Goal: Transaction & Acquisition: Purchase product/service

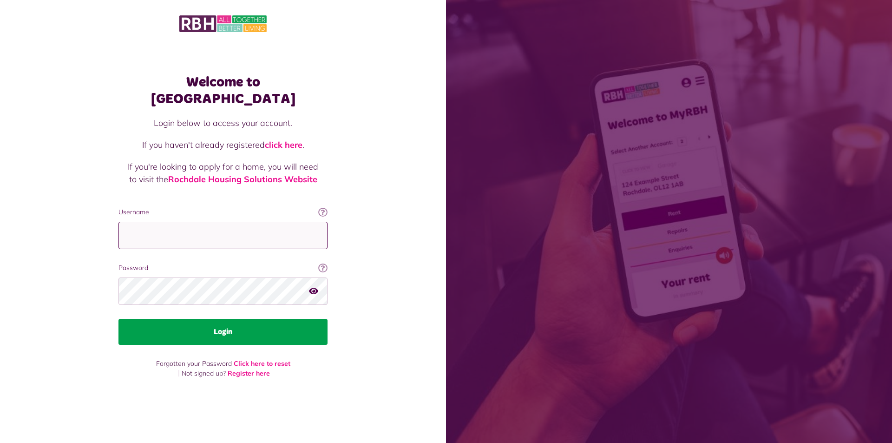
type input "**********"
click at [245, 327] on button "Login" at bounding box center [222, 332] width 209 height 26
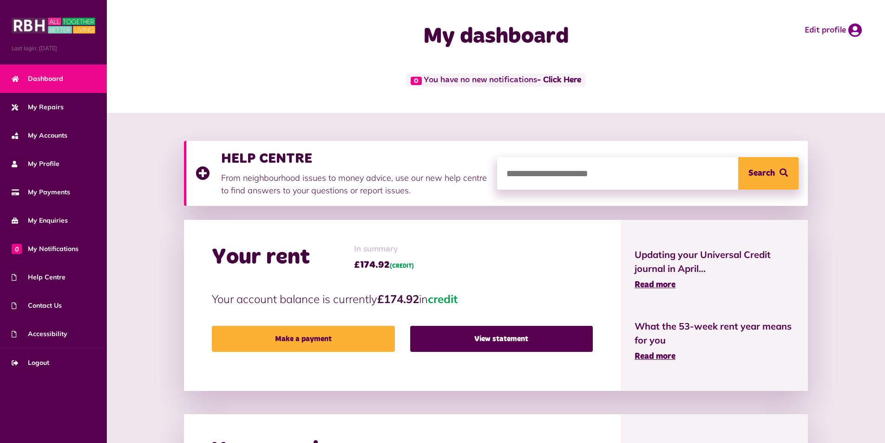
scroll to position [46, 0]
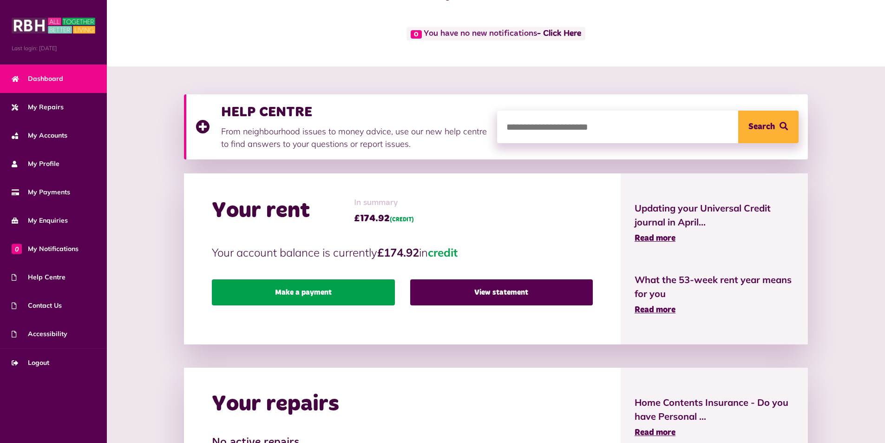
click at [341, 288] on link "Make a payment" at bounding box center [303, 292] width 183 height 26
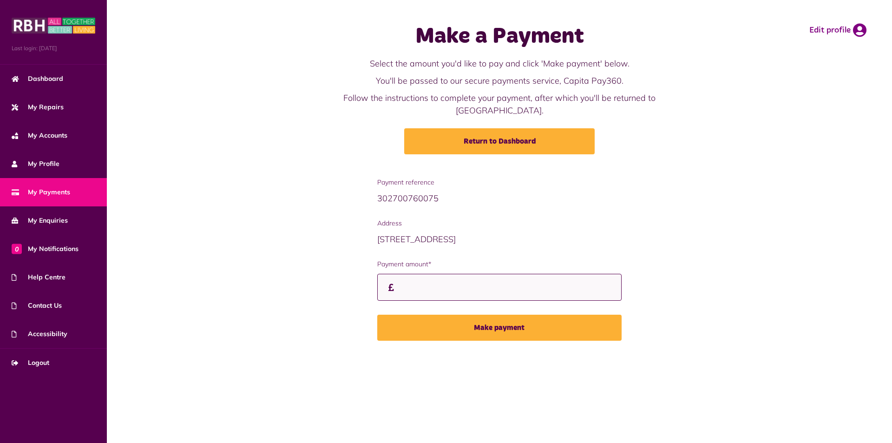
click at [454, 276] on input "Payment amount*" at bounding box center [499, 287] width 245 height 27
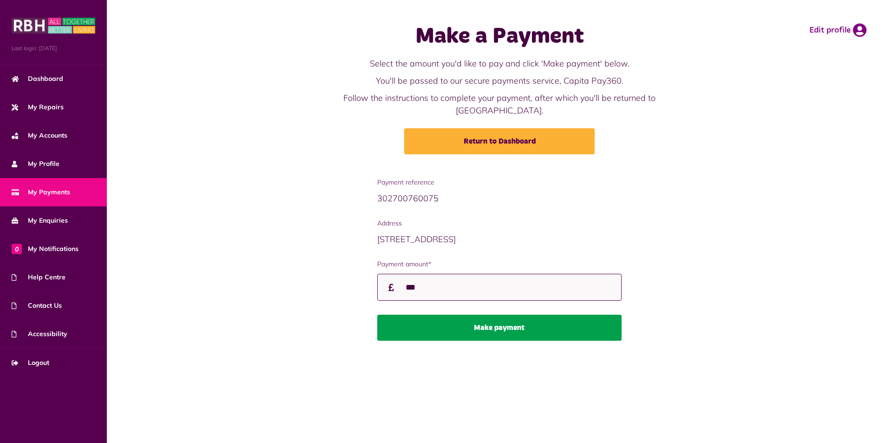
type input "***"
click at [521, 315] on button "Make payment" at bounding box center [499, 328] width 245 height 26
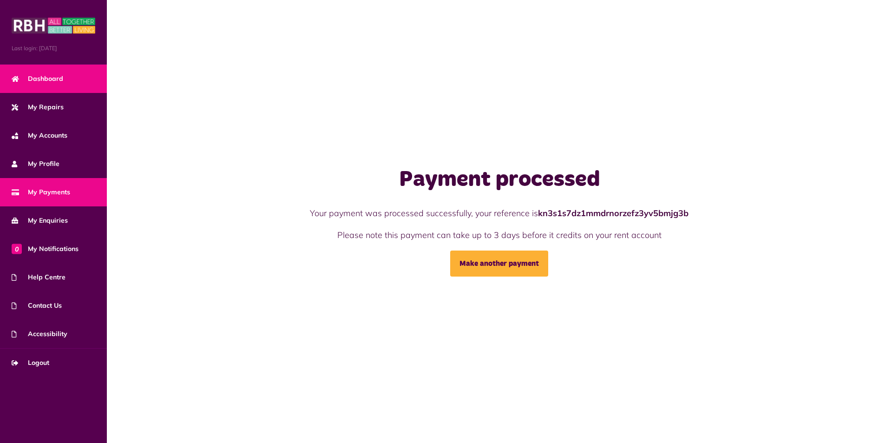
click at [50, 78] on span "Dashboard" at bounding box center [38, 79] width 52 height 10
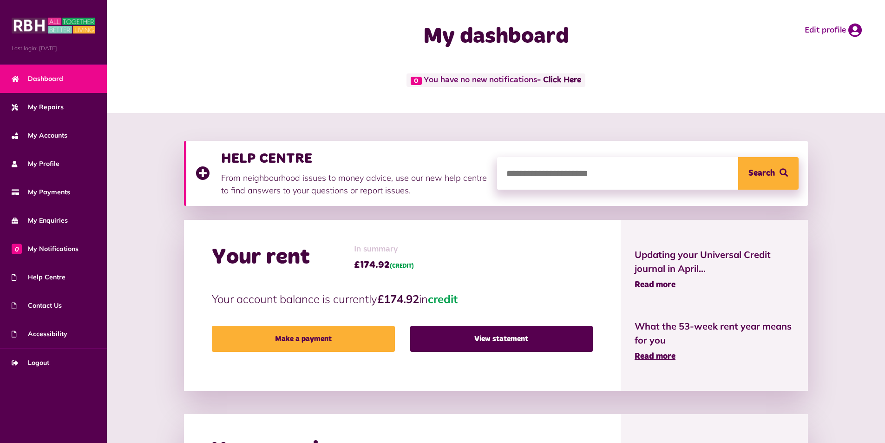
click at [666, 285] on span "Read more" at bounding box center [655, 285] width 41 height 8
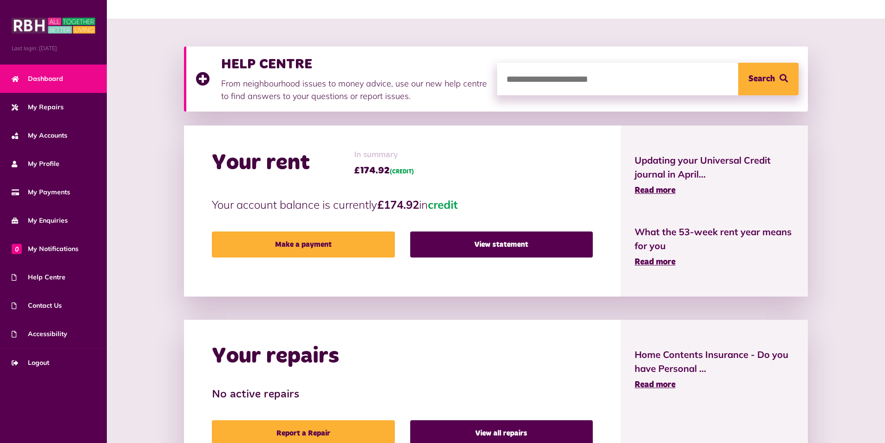
scroll to position [48, 0]
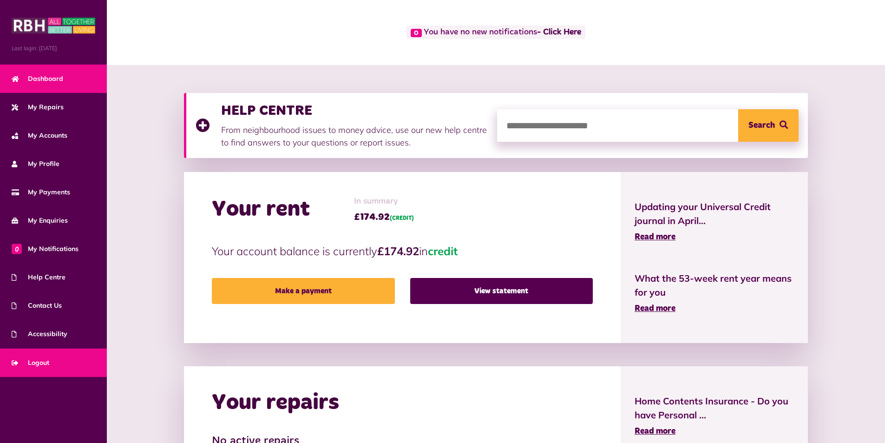
click at [43, 362] on span "Logout" at bounding box center [31, 363] width 38 height 10
